Goal: Check status: Check status

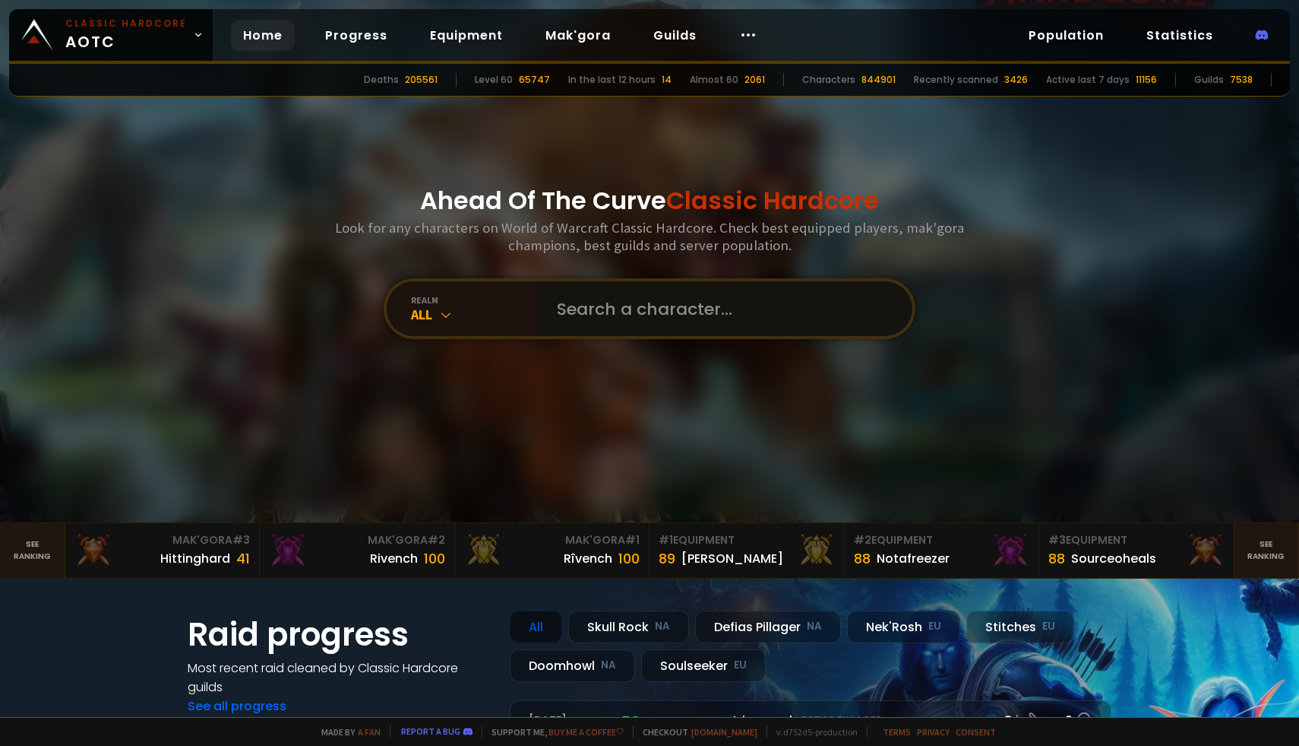
click at [666, 321] on input "text" at bounding box center [721, 308] width 347 height 55
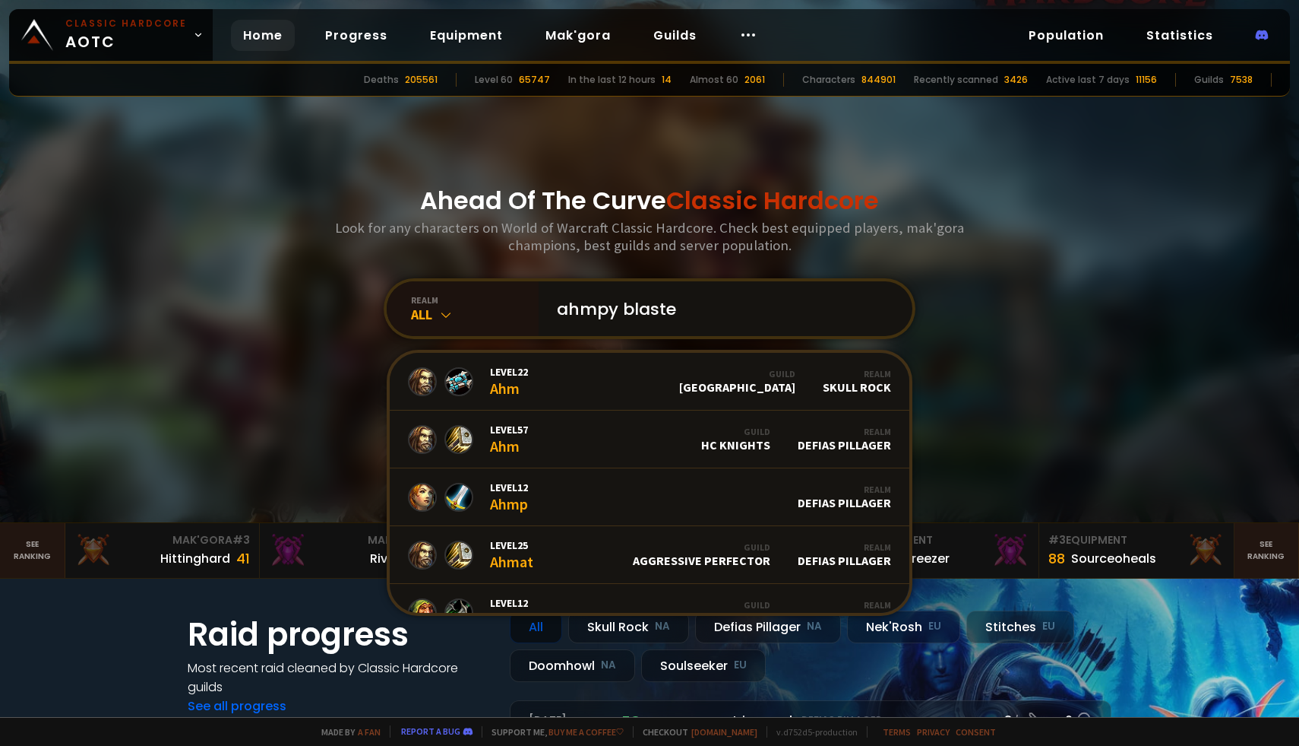
type input "ahmpy blaster"
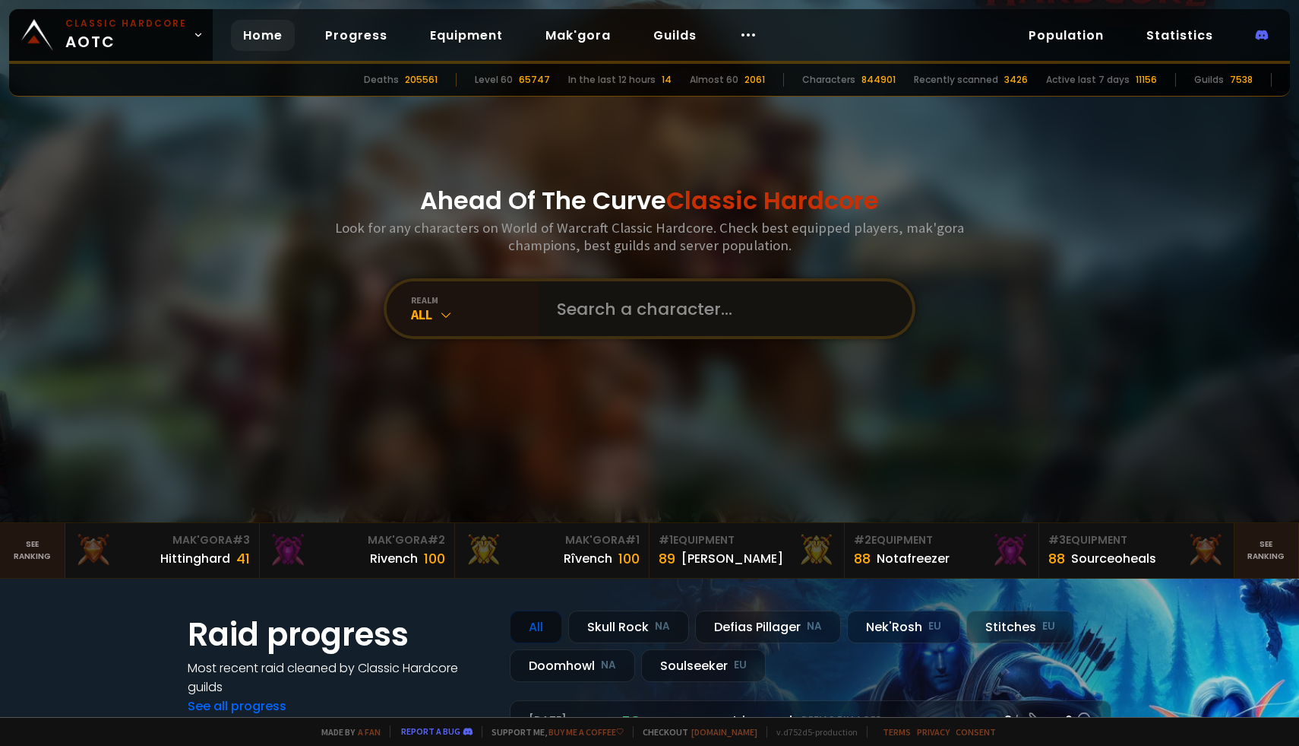
click at [592, 304] on input "text" at bounding box center [721, 308] width 347 height 55
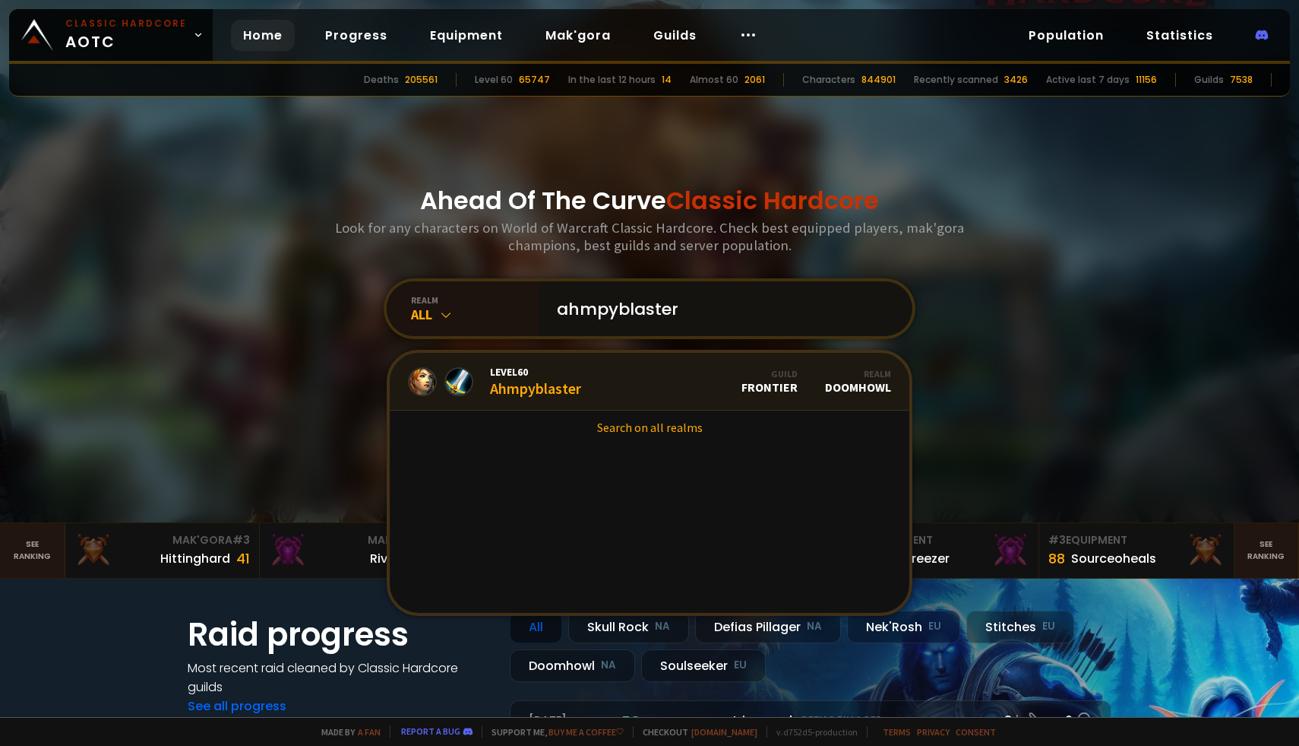
type input "ahmpyblaster"
click at [558, 391] on div "Level 60 Ahmpyblaster" at bounding box center [535, 381] width 91 height 33
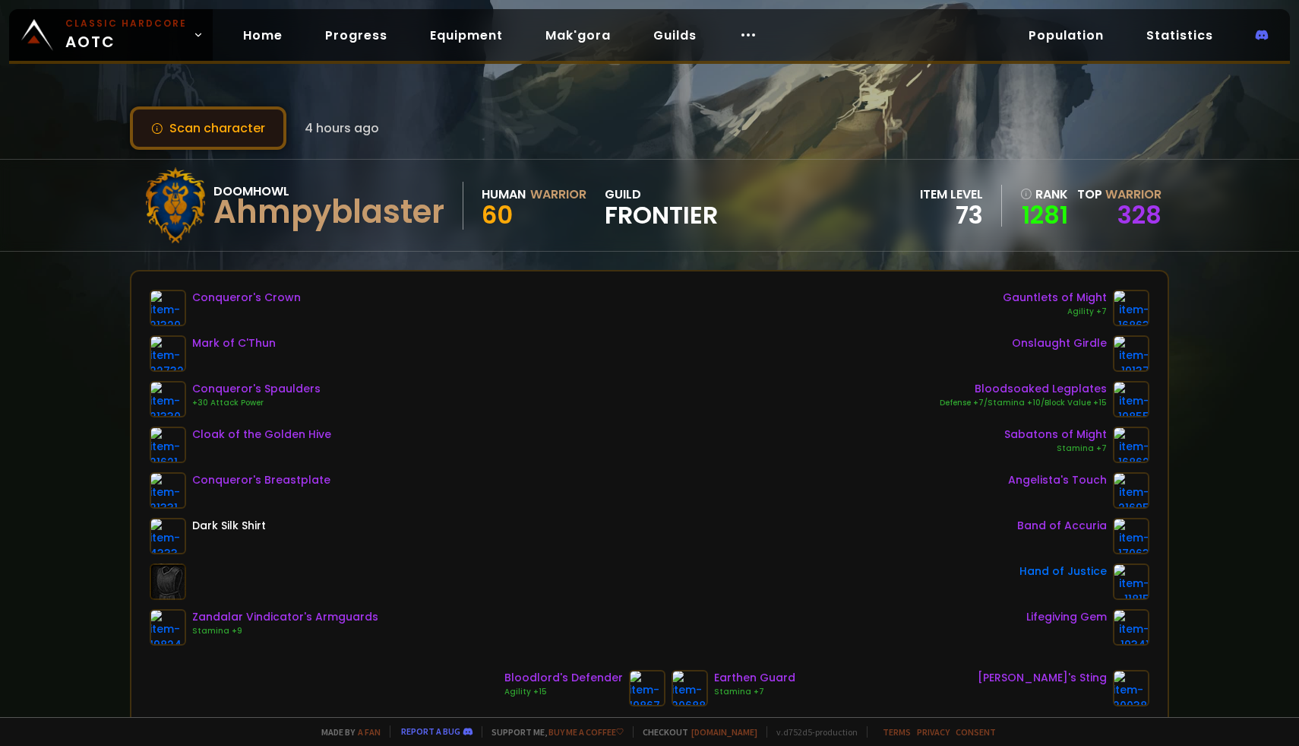
click at [249, 120] on button "Scan character" at bounding box center [208, 127] width 157 height 43
